Goal: Find specific page/section: Find specific page/section

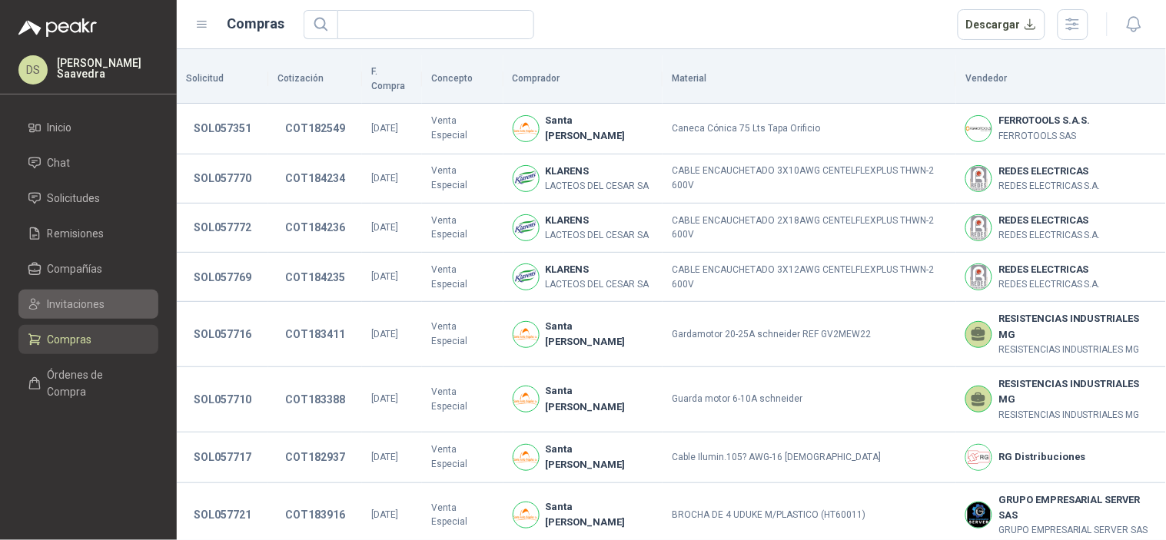
click at [108, 297] on li "Invitaciones" at bounding box center [88, 304] width 121 height 17
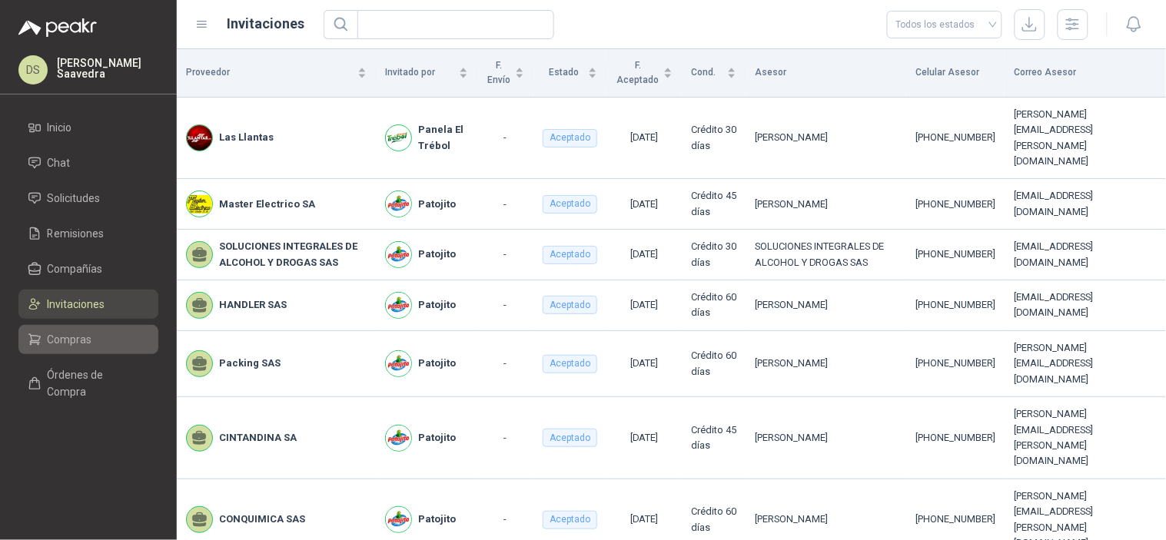
click at [105, 327] on link "Compras" at bounding box center [88, 339] width 140 height 29
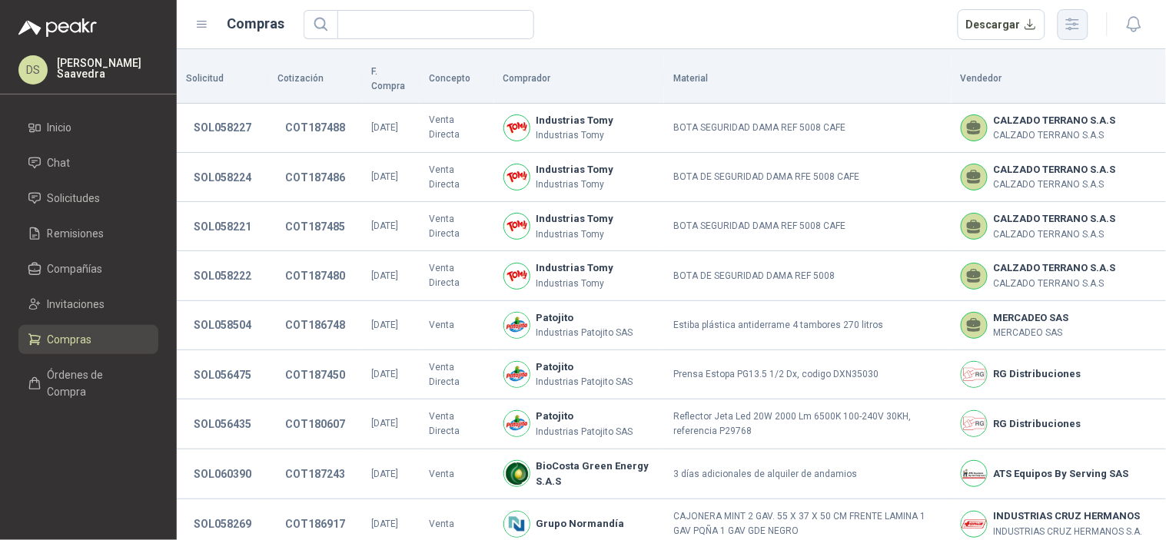
click at [1074, 23] on icon "button" at bounding box center [1073, 24] width 18 height 18
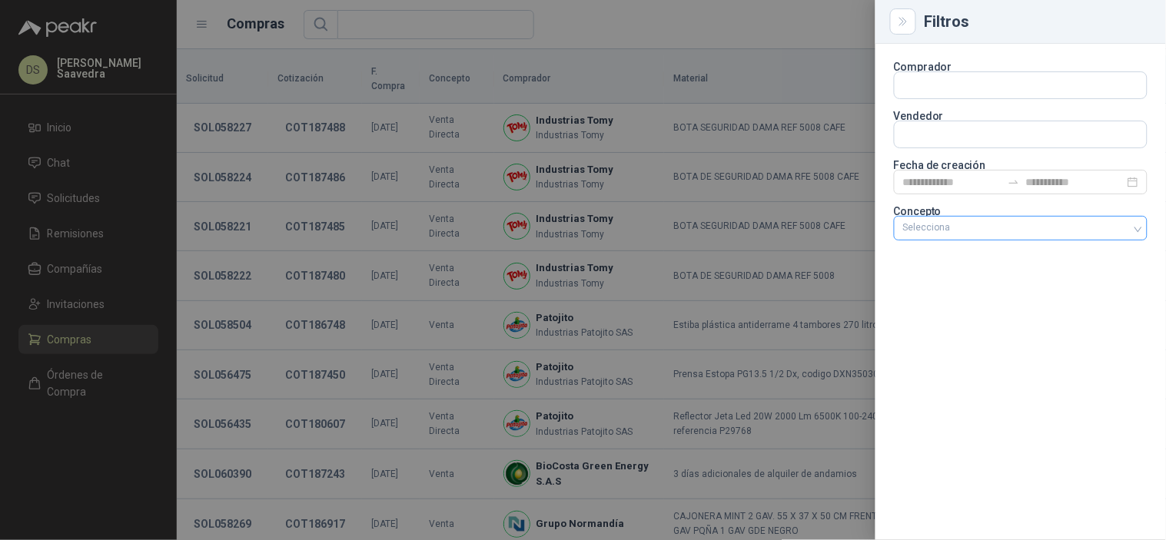
click at [1043, 221] on div "Selecciona" at bounding box center [1021, 228] width 254 height 25
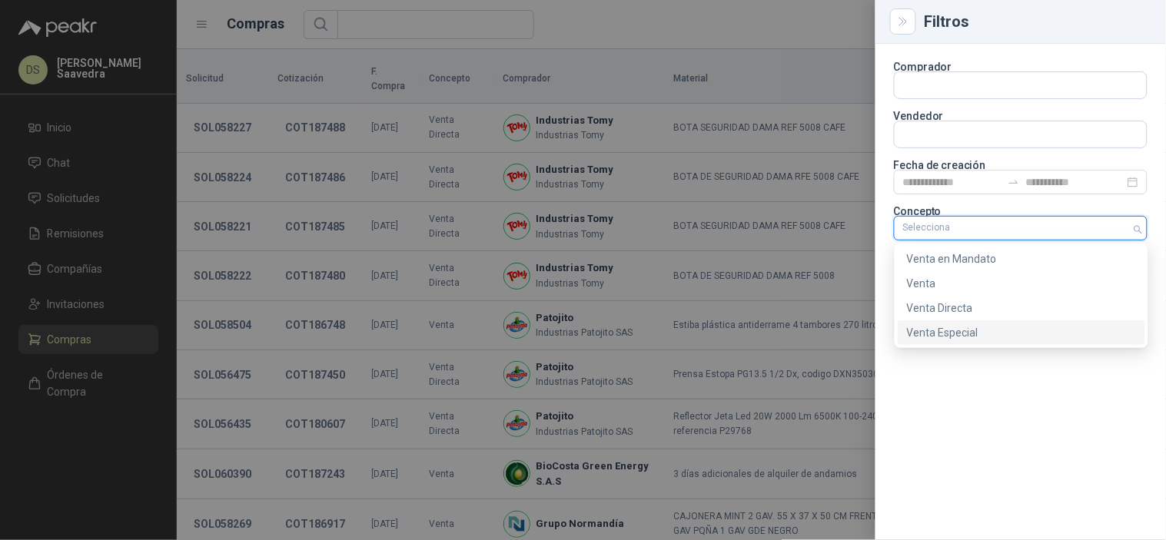
drag, startPoint x: 985, startPoint y: 329, endPoint x: 862, endPoint y: 291, distance: 129.6
click at [985, 331] on div "Venta Especial" at bounding box center [1021, 332] width 229 height 17
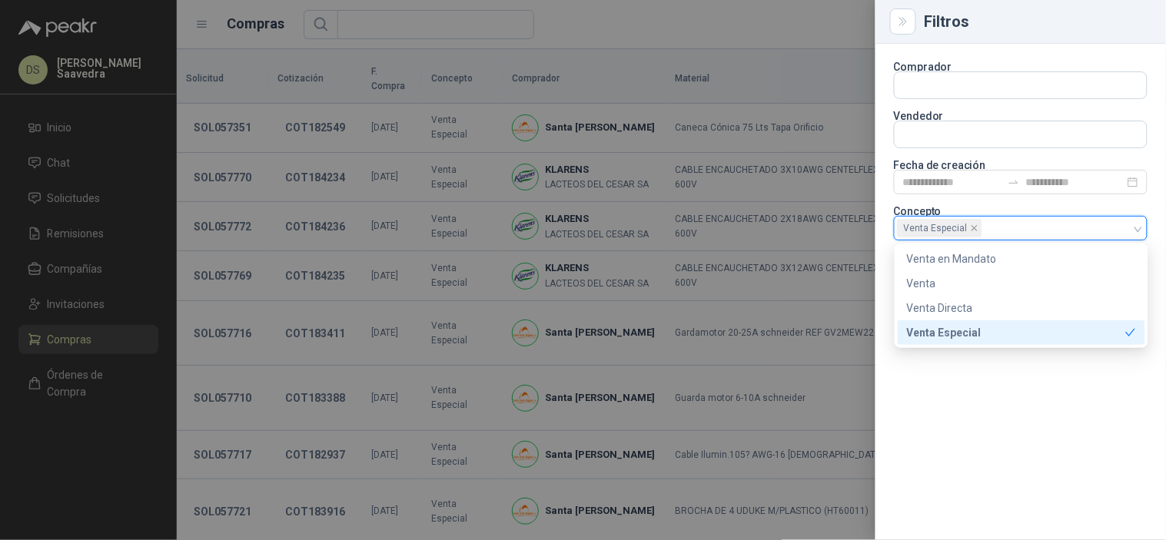
click at [740, 34] on div at bounding box center [583, 270] width 1166 height 540
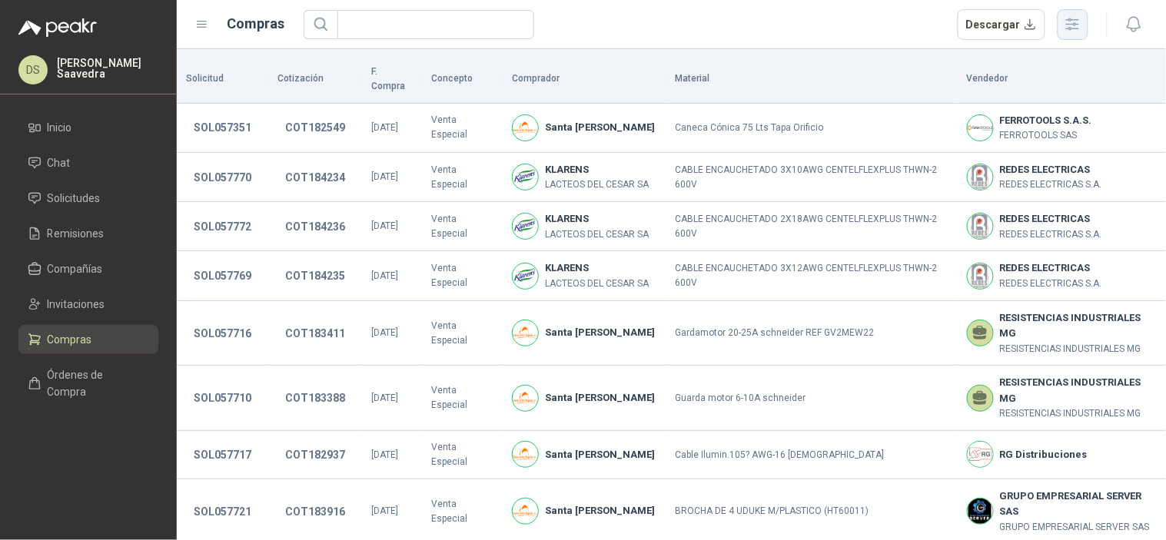
click at [1071, 27] on icon "button" at bounding box center [1073, 24] width 12 height 12
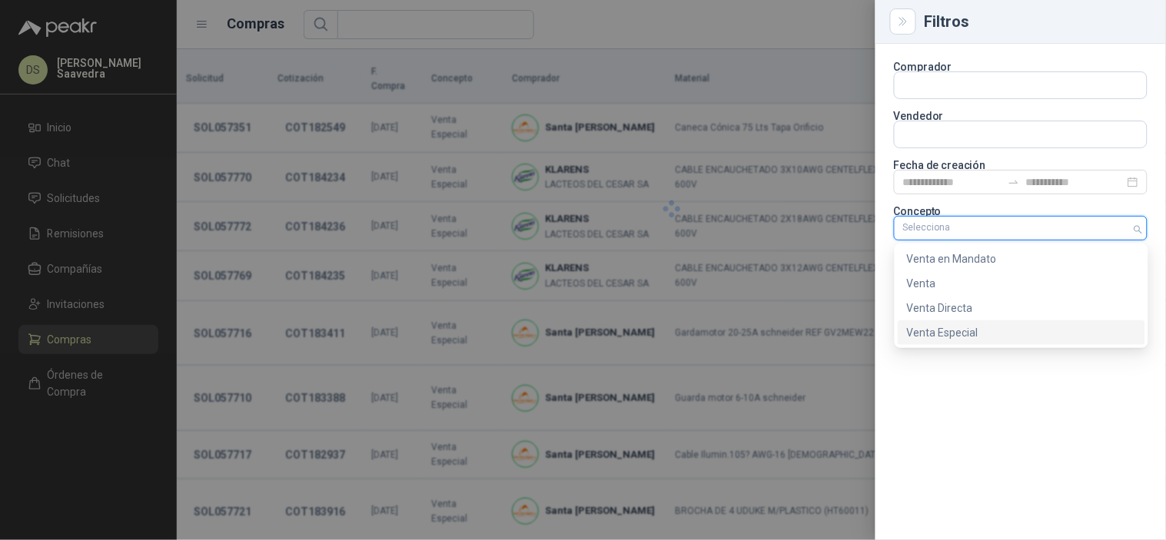
click at [1105, 227] on div at bounding box center [1012, 228] width 231 height 11
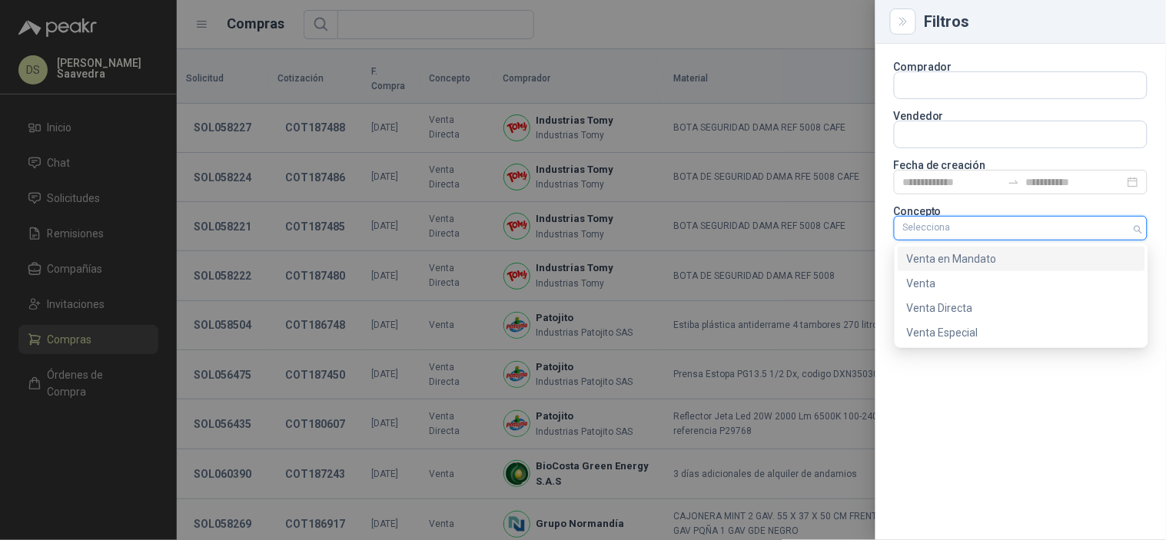
click at [1015, 256] on div "Venta en Mandato" at bounding box center [1021, 259] width 229 height 17
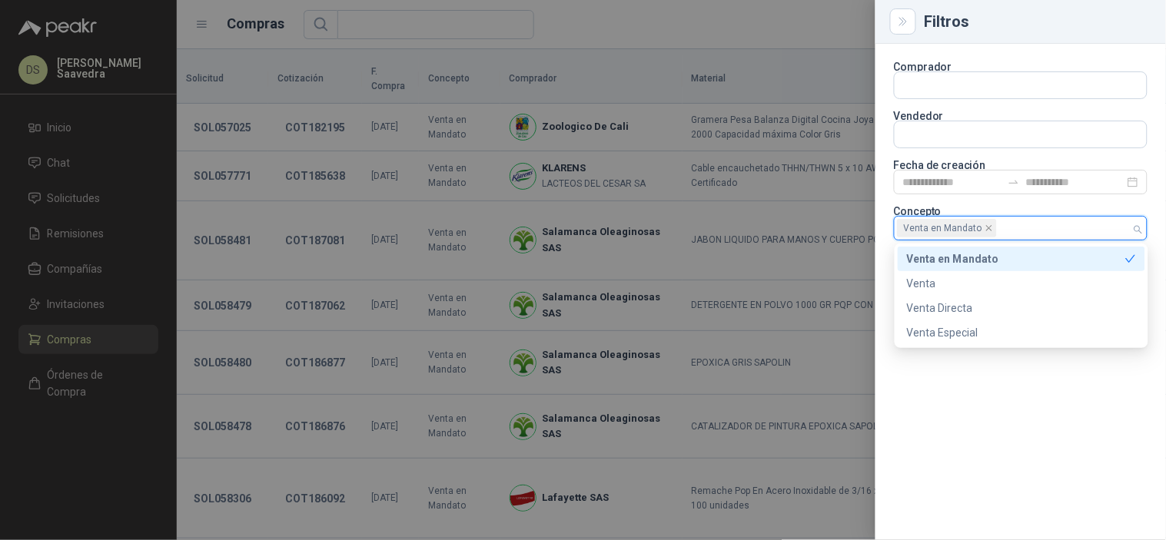
click at [666, 31] on div at bounding box center [583, 270] width 1166 height 540
